Goal: Information Seeking & Learning: Learn about a topic

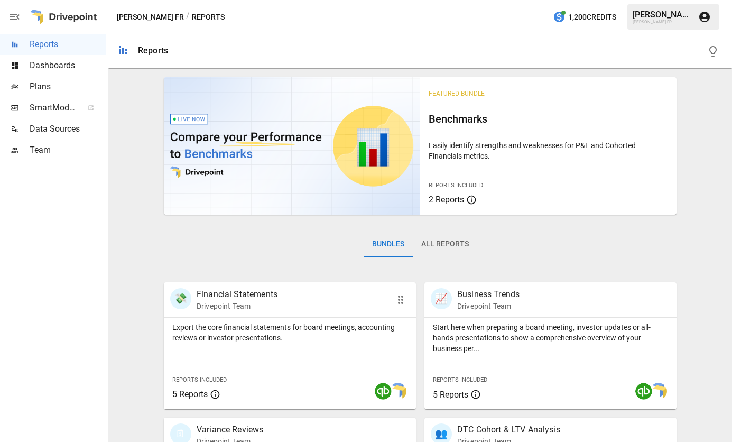
click at [263, 297] on p "Financial Statements" at bounding box center [237, 294] width 81 height 13
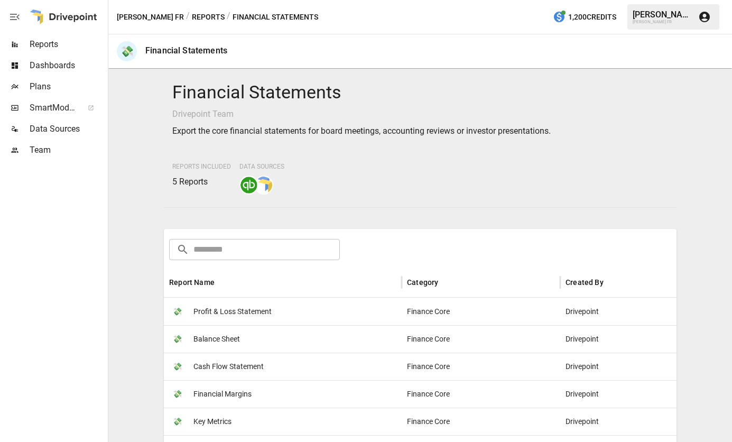
click at [262, 311] on span "Profit & Loss Statement" at bounding box center [232, 311] width 78 height 27
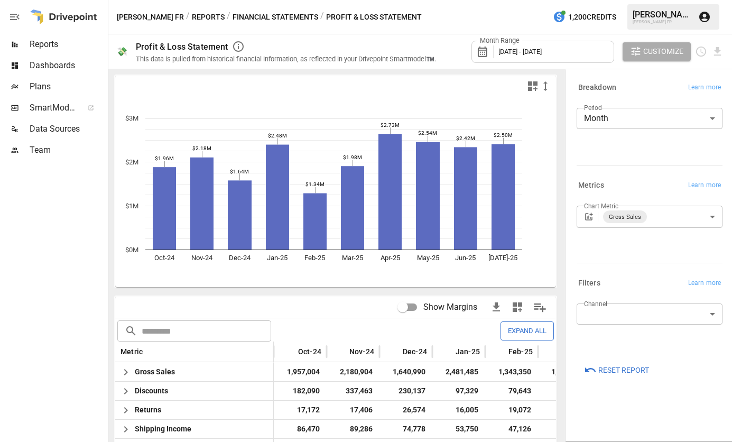
click at [598, 53] on div "Month Range October 2024 - September 2025" at bounding box center [542, 52] width 143 height 22
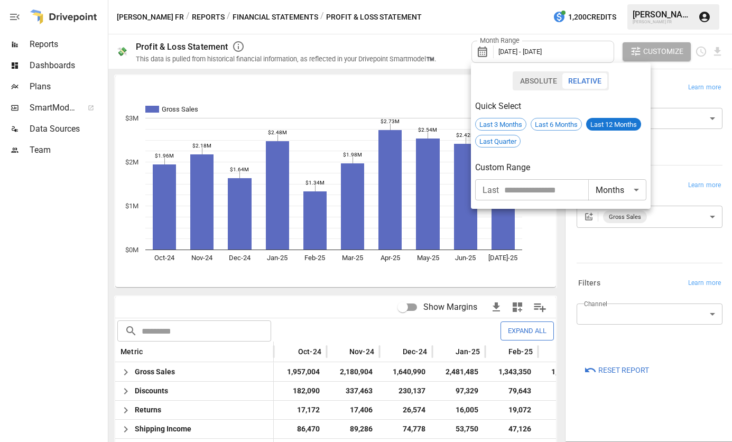
click at [563, 197] on input "number" at bounding box center [546, 189] width 84 height 21
click at [634, 0] on body "Reports Dashboards Plans SmartModel ™ Data Sources Team VIOLETTE FR / Reports /…" at bounding box center [366, 0] width 732 height 0
click at [577, 163] on div at bounding box center [366, 221] width 732 height 442
click at [499, 127] on span "Last 3 Months" at bounding box center [501, 124] width 50 height 8
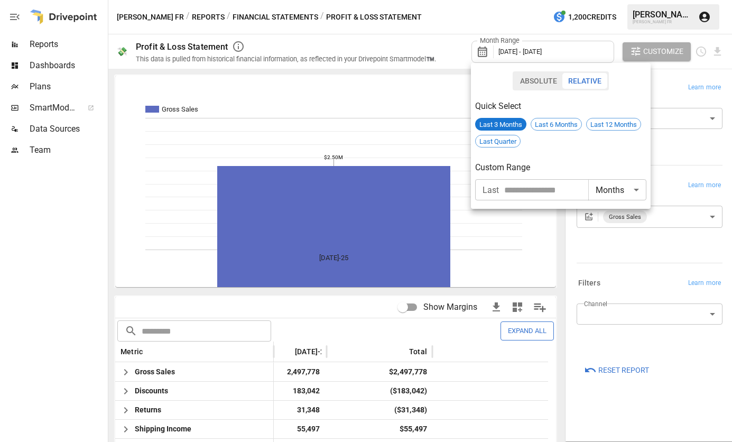
click at [594, 86] on button "Relative" at bounding box center [584, 81] width 45 height 16
click at [582, 76] on button "Relative" at bounding box center [584, 81] width 45 height 16
click at [536, 77] on button "Absolute" at bounding box center [538, 81] width 49 height 16
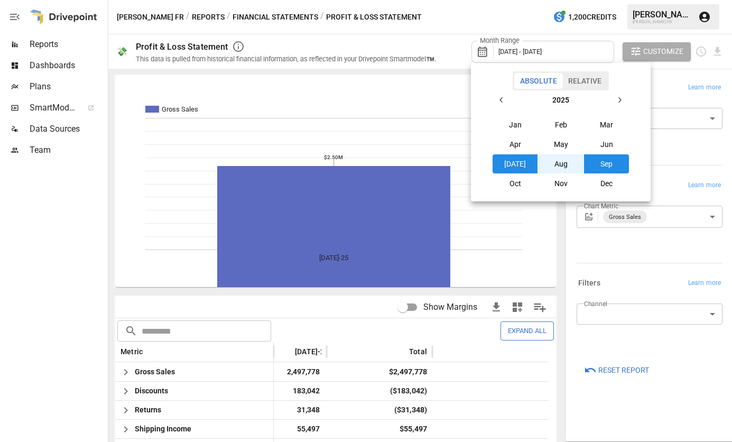
click at [514, 125] on button "Jan" at bounding box center [514, 124] width 45 height 19
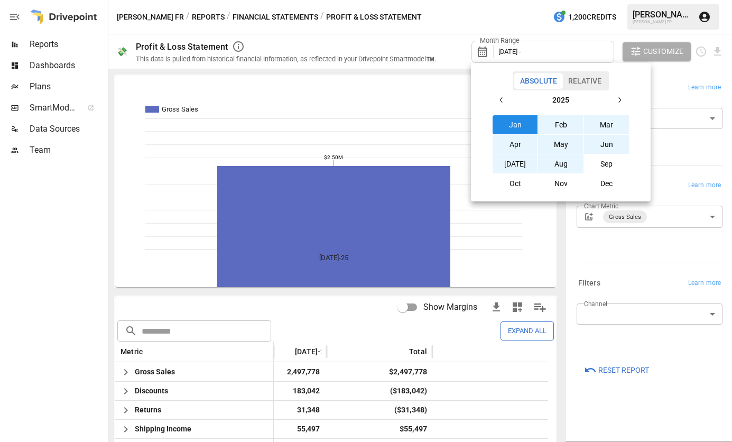
click at [559, 162] on button "Aug" at bounding box center [560, 163] width 45 height 19
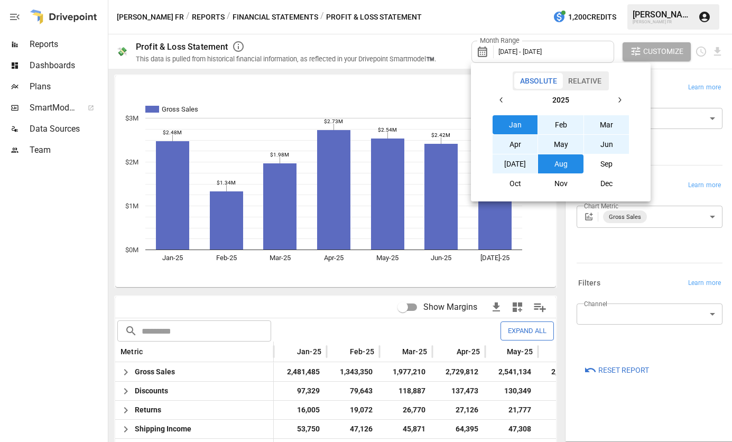
click at [679, 86] on div at bounding box center [366, 221] width 732 height 442
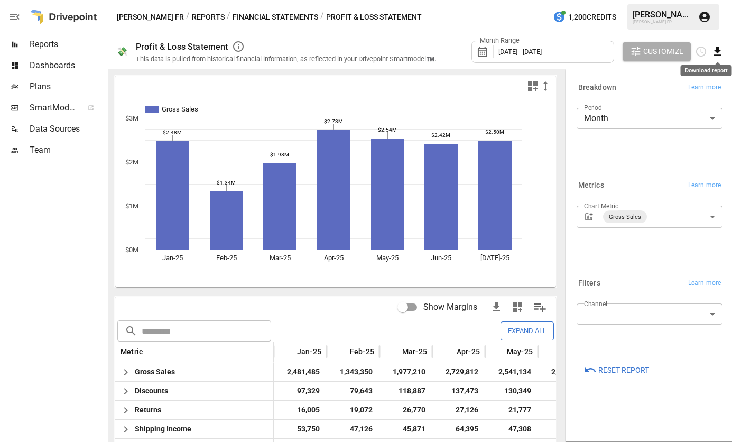
click at [721, 54] on icon "Download report" at bounding box center [717, 51] width 12 height 12
click at [696, 92] on li "Download as CSV" at bounding box center [682, 93] width 84 height 21
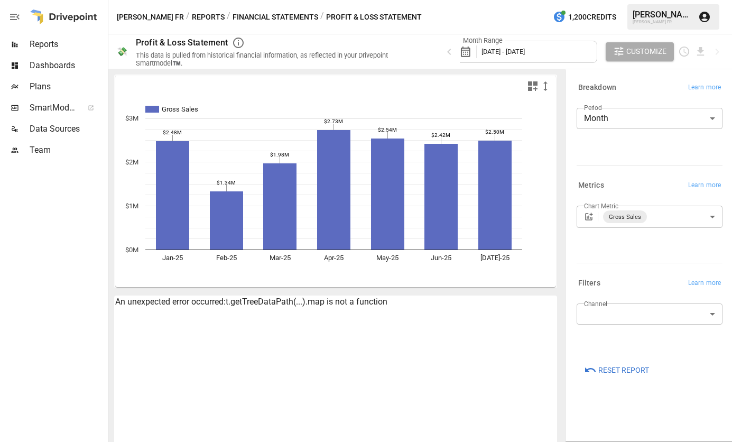
click at [364, 303] on div "An unexpected error occurred: t.getTreeDataPath(...).map is not a function" at bounding box center [335, 301] width 441 height 10
click at [700, 0] on body "**********" at bounding box center [366, 0] width 732 height 0
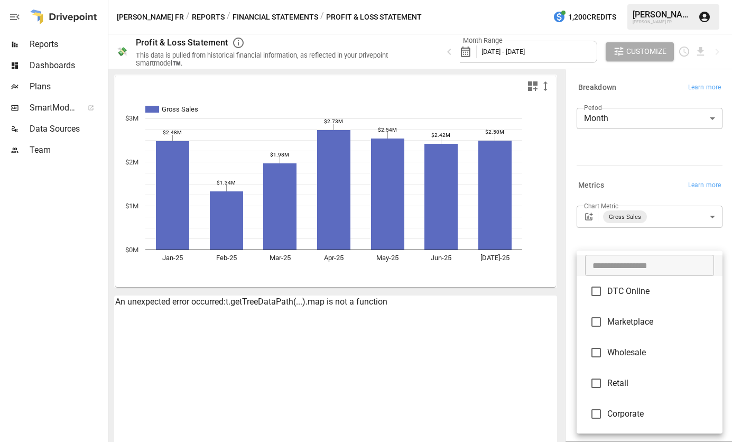
click at [460, 364] on div at bounding box center [366, 221] width 732 height 442
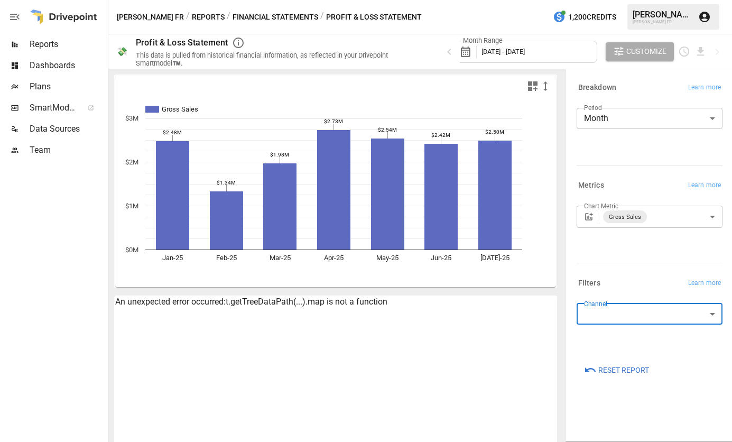
click at [629, 370] on span "Reset Report" at bounding box center [623, 370] width 51 height 13
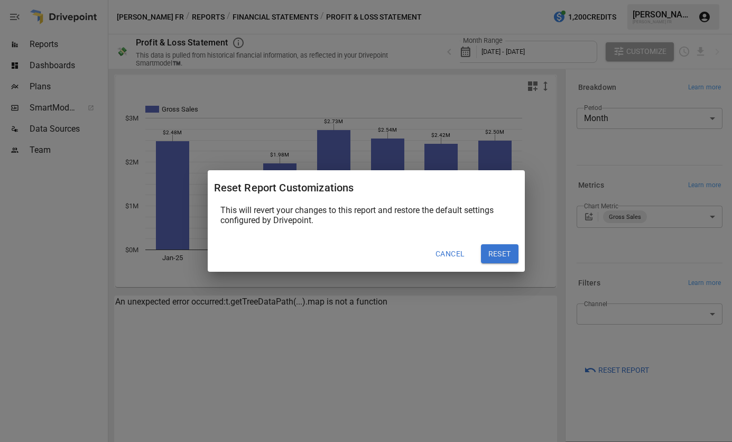
click at [508, 261] on button "Reset" at bounding box center [500, 253] width 38 height 19
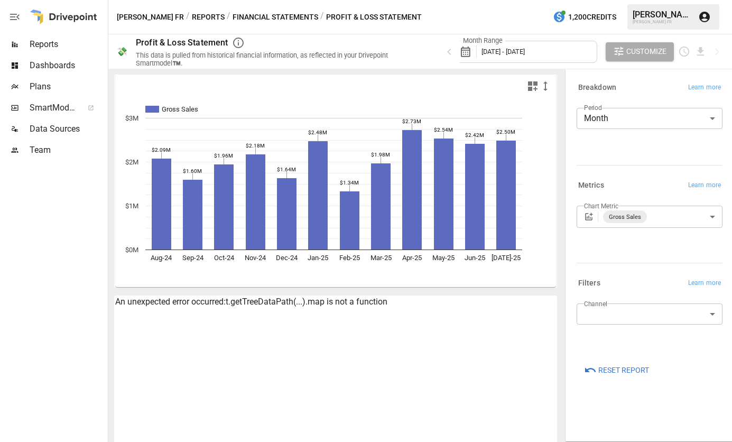
click at [29, 111] on div at bounding box center [15, 108] width 30 height 8
click at [62, 41] on span "Reports" at bounding box center [68, 44] width 76 height 13
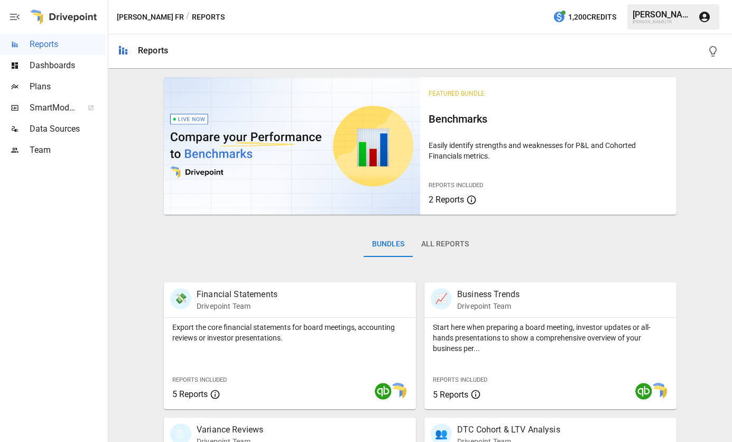
click at [64, 127] on span "Data Sources" at bounding box center [68, 129] width 76 height 13
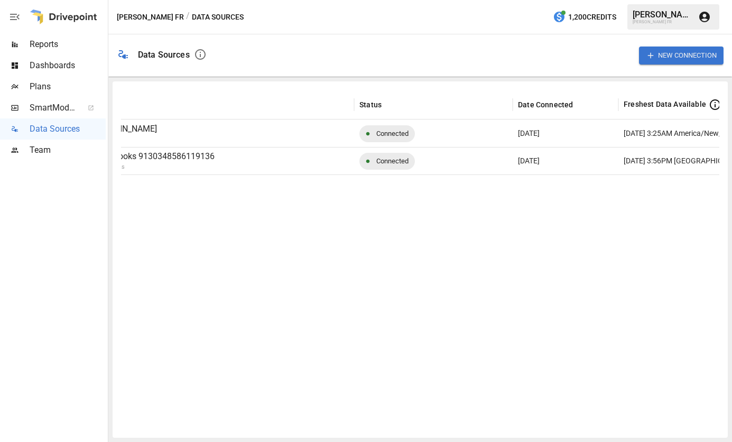
scroll to position [0, 168]
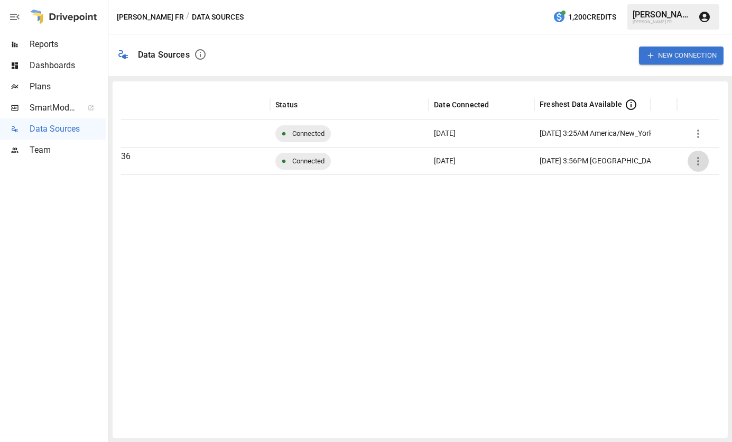
click at [694, 159] on icon "button" at bounding box center [698, 161] width 13 height 13
click at [480, 276] on div at bounding box center [366, 221] width 732 height 442
drag, startPoint x: 379, startPoint y: 419, endPoint x: 201, endPoint y: 406, distance: 178.0
click at [201, 406] on div at bounding box center [336, 301] width 766 height 255
click at [43, 150] on span "Team" at bounding box center [68, 150] width 76 height 13
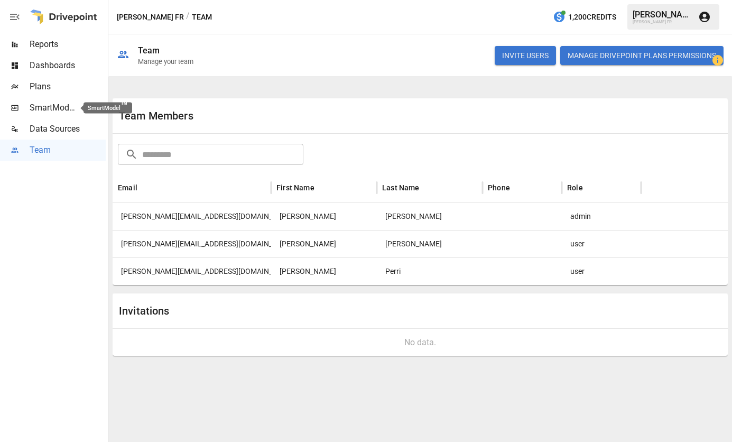
click at [49, 111] on span "SmartModel ™" at bounding box center [53, 107] width 47 height 13
click at [51, 48] on span "Reports" at bounding box center [68, 44] width 76 height 13
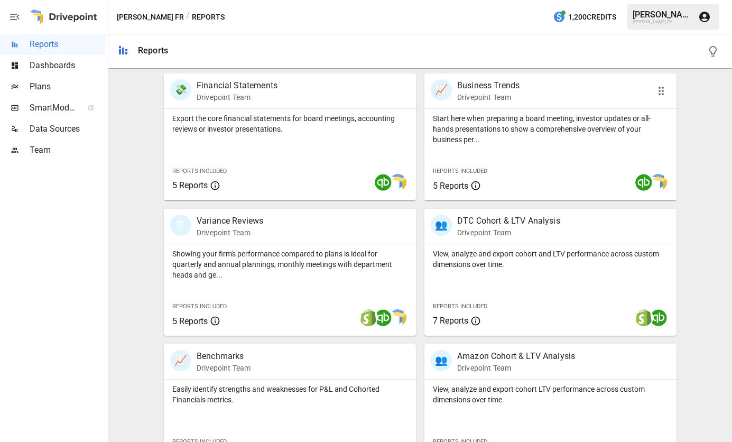
scroll to position [211, 0]
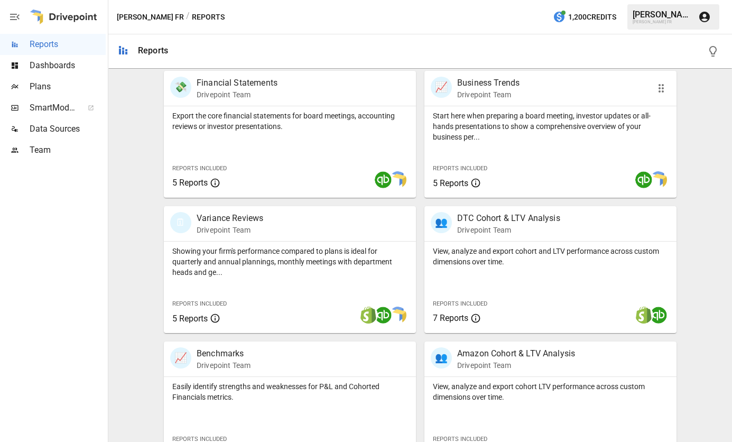
click at [524, 138] on p "Start here when preparing a board meeting, investor updates or all-hands presen…" at bounding box center [550, 126] width 235 height 32
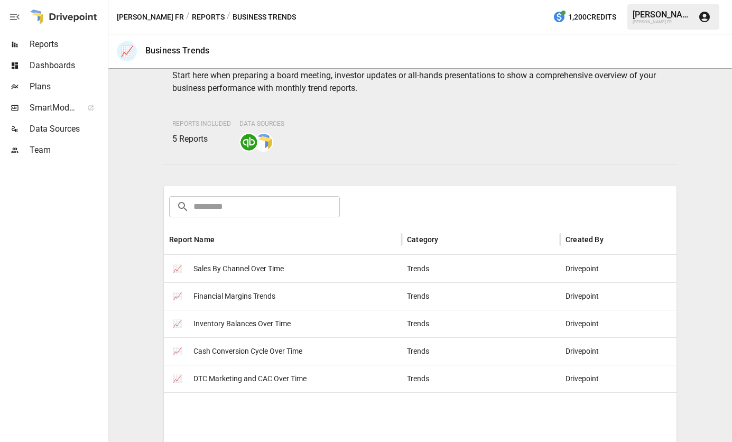
scroll to position [106, 0]
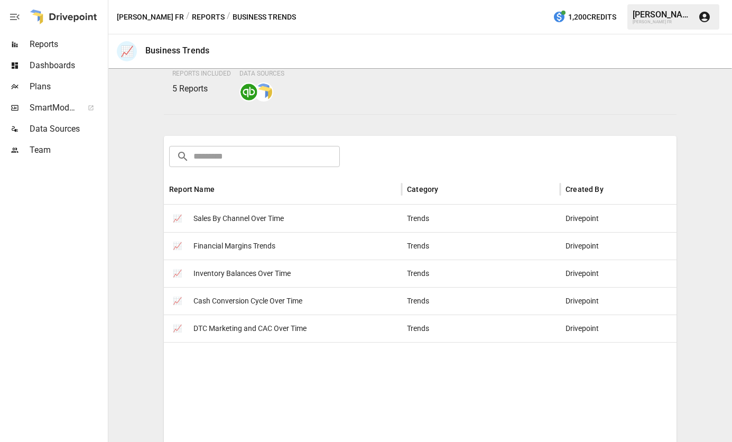
click at [242, 243] on span "Financial Margins Trends" at bounding box center [234, 246] width 82 height 27
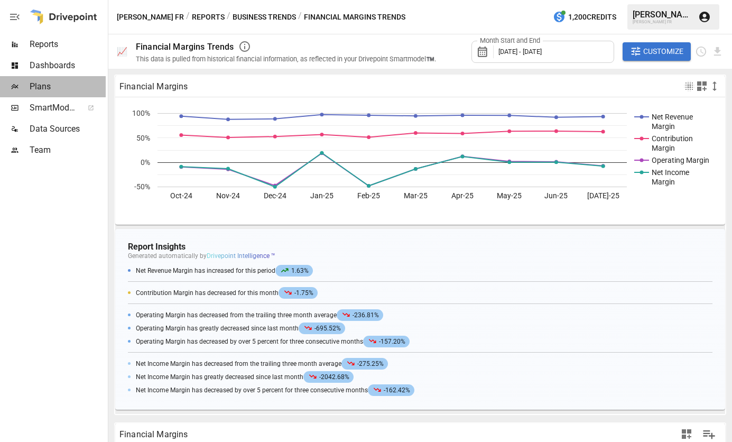
click at [59, 82] on span "Plans" at bounding box center [68, 86] width 76 height 13
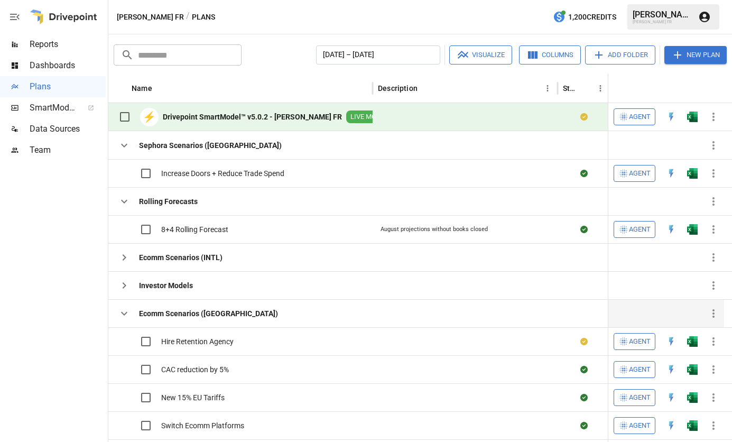
click at [119, 310] on icon "button" at bounding box center [124, 313] width 13 height 13
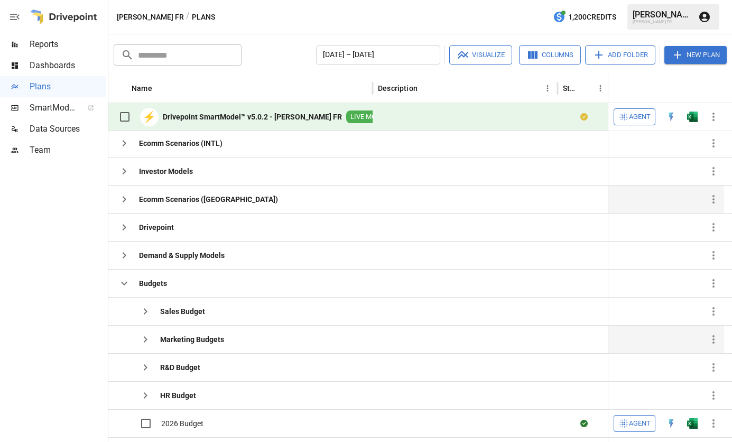
scroll to position [117, 0]
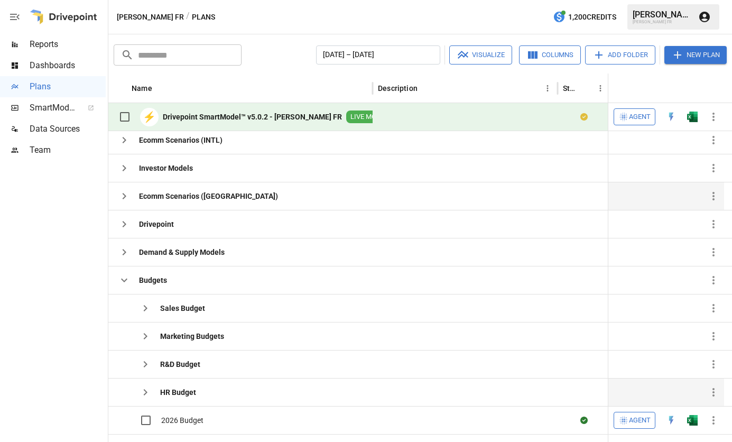
click at [187, 392] on b "HR Budget" at bounding box center [178, 392] width 36 height 11
click at [161, 392] on b "HR Budget" at bounding box center [178, 392] width 36 height 11
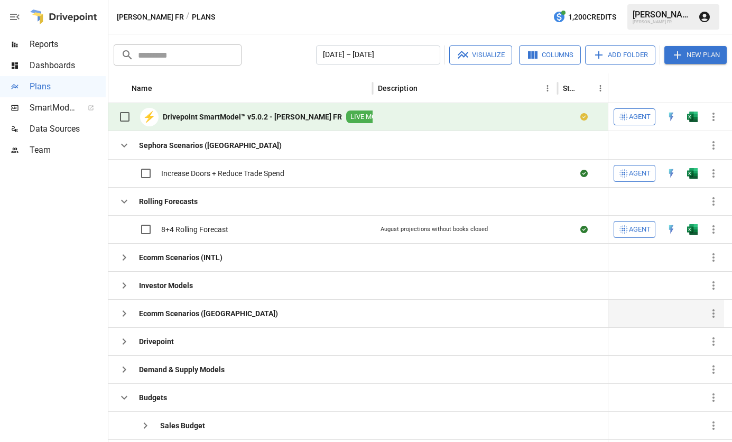
scroll to position [0, 0]
click at [188, 171] on span "Increase Doors + Reduce Trade Spend" at bounding box center [222, 173] width 123 height 11
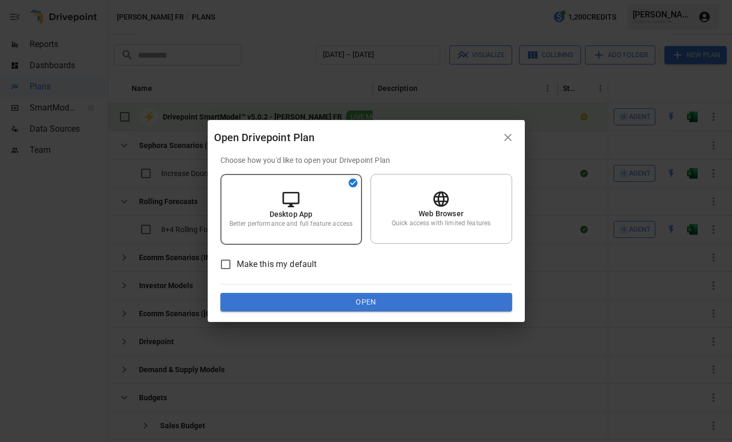
click at [505, 137] on icon "button" at bounding box center [507, 137] width 13 height 13
